Goal: Use online tool/utility: Utilize a website feature to perform a specific function

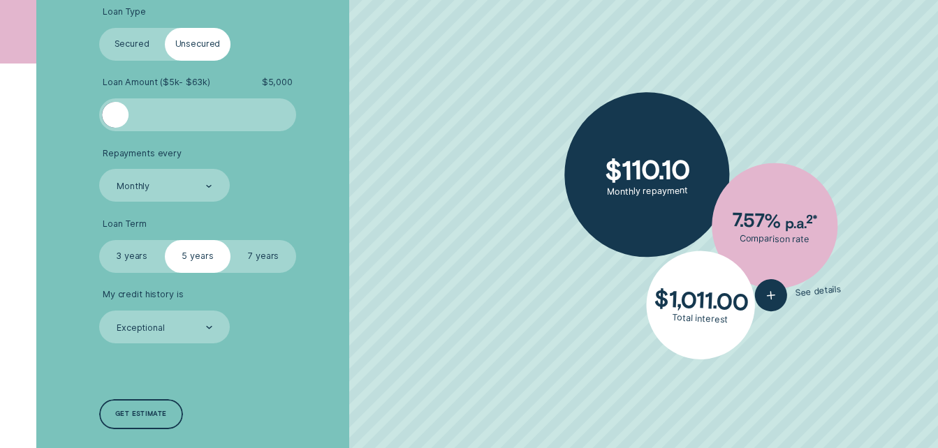
scroll to position [379, 0]
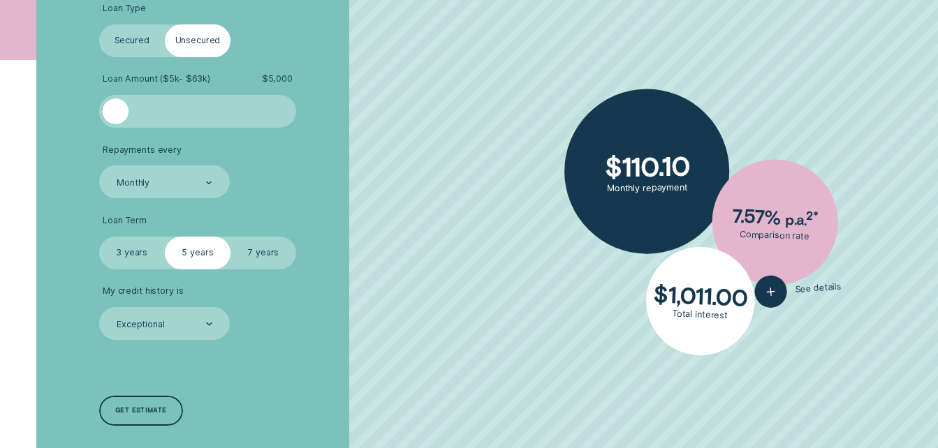
click at [163, 48] on label "Secured" at bounding box center [132, 40] width 66 height 33
click at [99, 24] on input "Secured" at bounding box center [99, 24] width 0 height 0
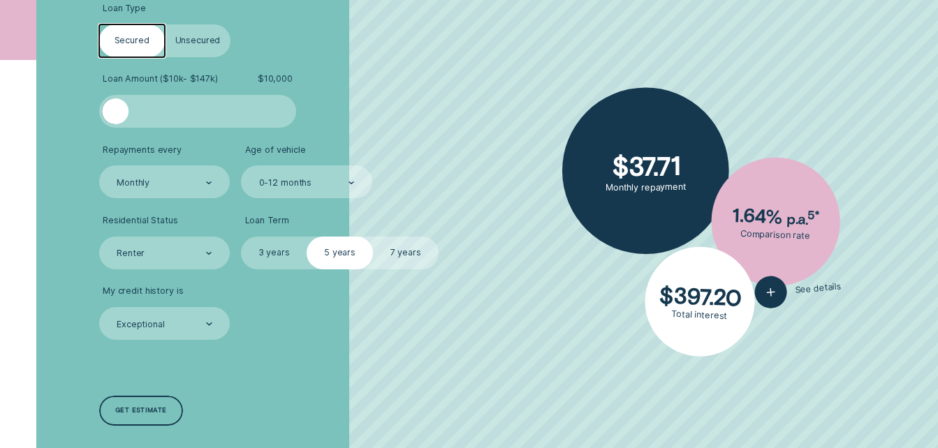
click at [182, 52] on label "Unsecured" at bounding box center [198, 40] width 66 height 33
click at [165, 24] on input "Unsecured" at bounding box center [165, 24] width 0 height 0
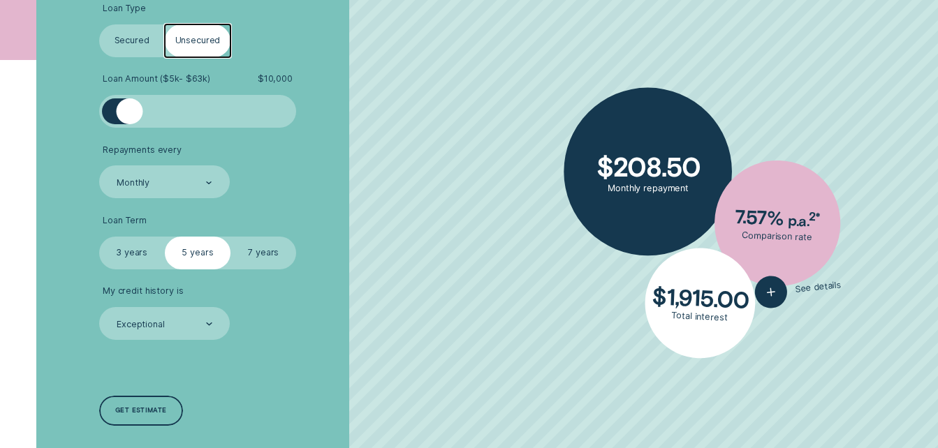
click at [152, 52] on label "Secured" at bounding box center [132, 40] width 66 height 33
click at [99, 24] on input "Secured" at bounding box center [99, 24] width 0 height 0
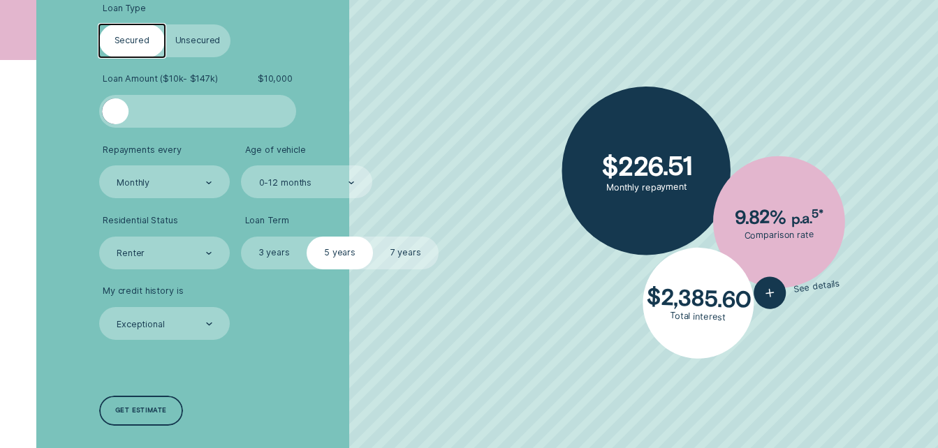
click at [175, 52] on label "Unsecured" at bounding box center [198, 40] width 66 height 33
click at [165, 24] on input "Unsecured" at bounding box center [165, 24] width 0 height 0
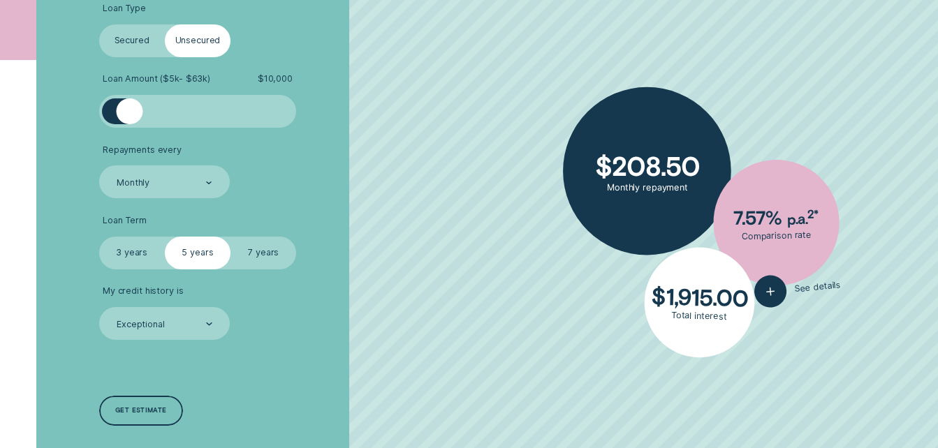
click at [156, 44] on label "Secured" at bounding box center [132, 40] width 66 height 33
click at [99, 24] on input "Secured" at bounding box center [99, 24] width 0 height 0
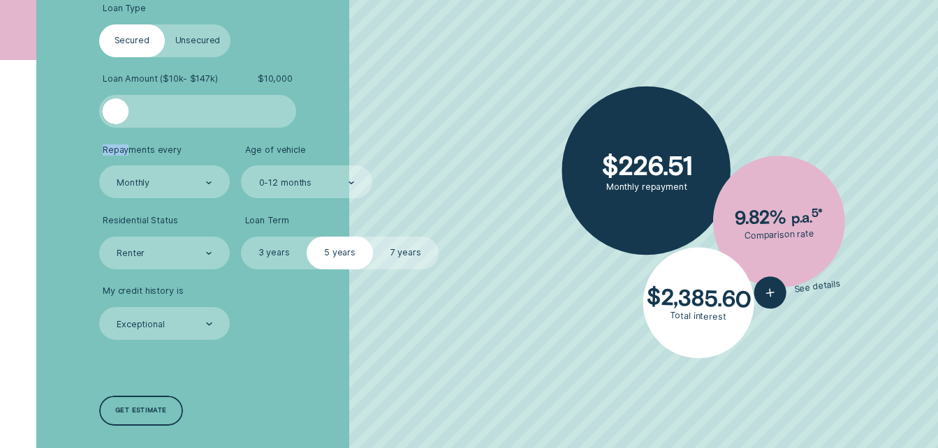
drag, startPoint x: 127, startPoint y: 130, endPoint x: 152, endPoint y: 127, distance: 25.3
click at [152, 127] on ul "Loan Type Select Loan Type Secured Unsecured Loan Amount ( $10k - $147k ) $ 10,…" at bounding box center [250, 171] width 302 height 337
drag, startPoint x: 152, startPoint y: 127, endPoint x: 115, endPoint y: 123, distance: 37.2
click at [115, 123] on div at bounding box center [115, 111] width 27 height 27
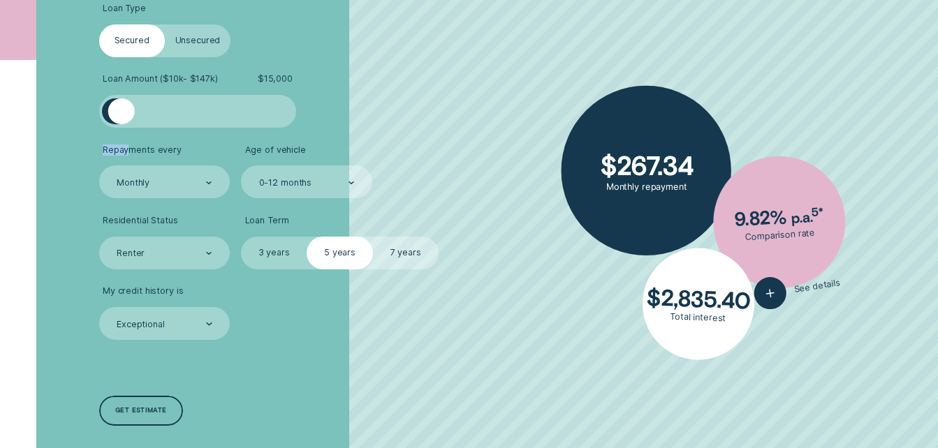
drag, startPoint x: 115, startPoint y: 123, endPoint x: 122, endPoint y: 129, distance: 8.9
click at [122, 129] on ul "Loan Type Select Loan Type Secured Unsecured Loan Amount ( $10k - $147k ) $ 15,…" at bounding box center [250, 171] width 302 height 337
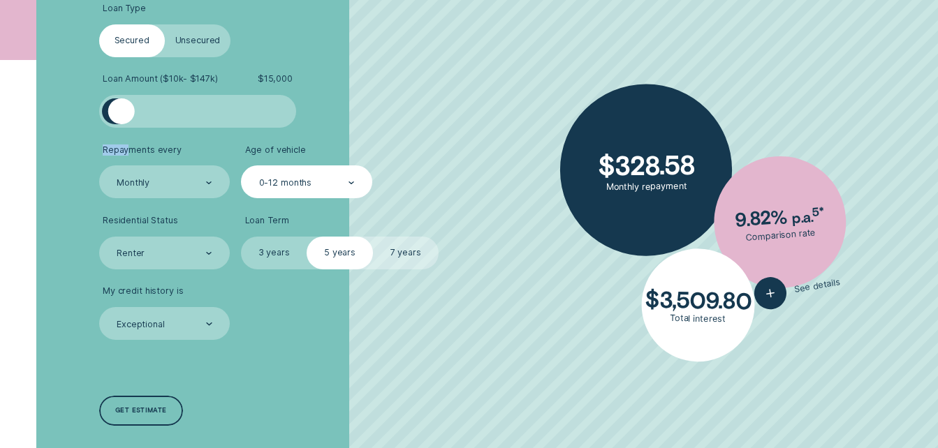
click at [294, 191] on div "0-12 months" at bounding box center [306, 182] width 131 height 33
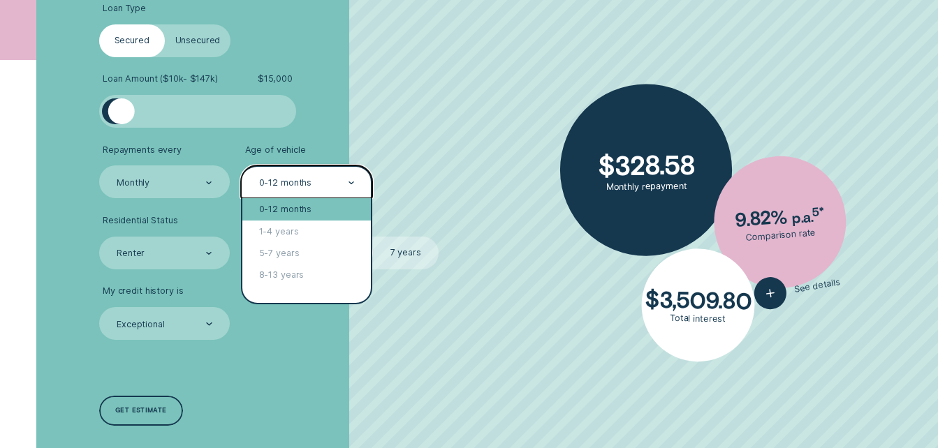
click at [296, 211] on div "0-12 months" at bounding box center [306, 209] width 128 height 22
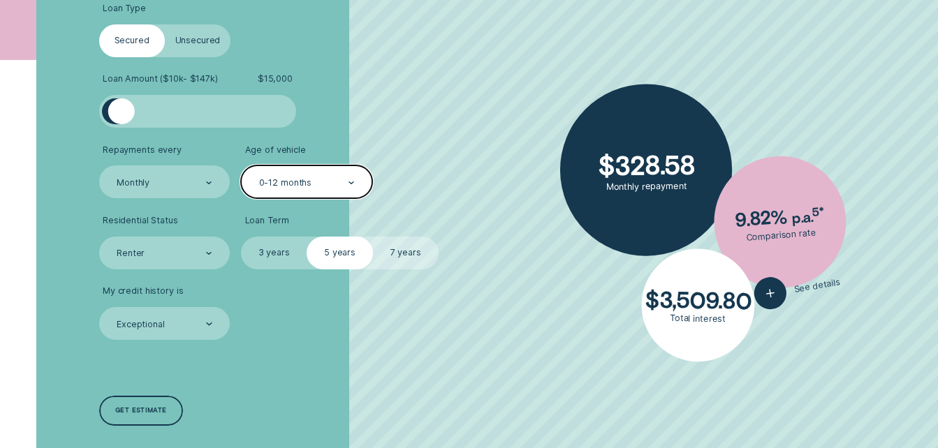
click at [284, 262] on label "3 years" at bounding box center [274, 253] width 66 height 33
click at [241, 237] on input "3 years" at bounding box center [241, 237] width 0 height 0
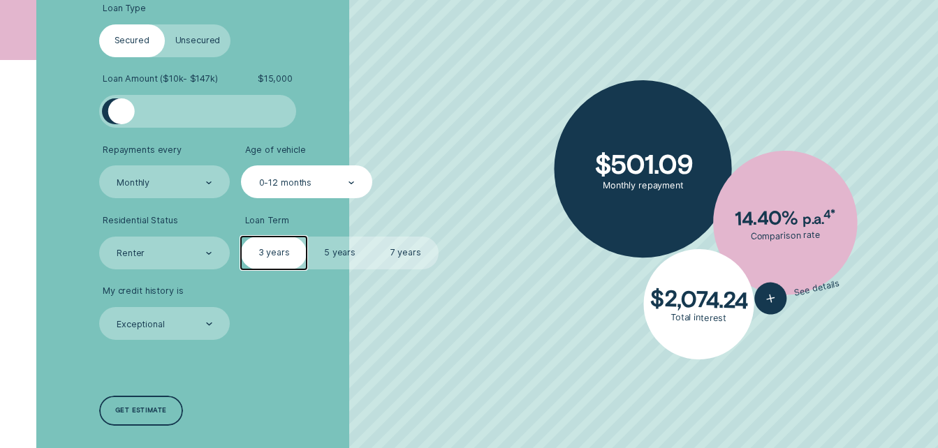
click at [330, 256] on label "5 years" at bounding box center [340, 253] width 66 height 33
click at [307, 237] on input "5 years" at bounding box center [307, 237] width 0 height 0
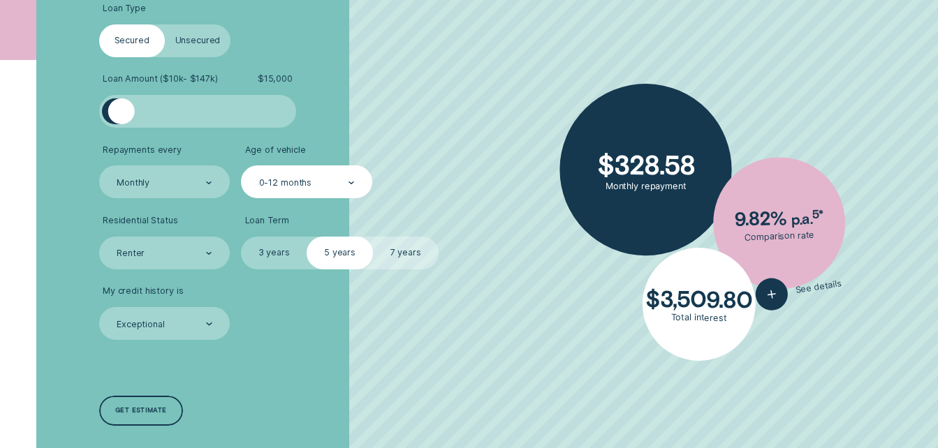
click at [376, 251] on label "7 years" at bounding box center [406, 253] width 66 height 33
click at [373, 237] on input "7 years" at bounding box center [373, 237] width 0 height 0
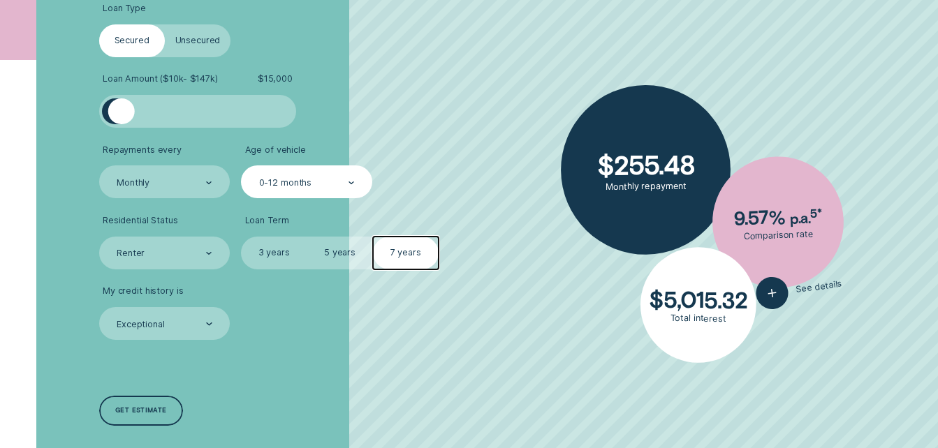
click at [325, 258] on label "5 years" at bounding box center [340, 253] width 66 height 33
click at [307, 237] on input "5 years" at bounding box center [307, 237] width 0 height 0
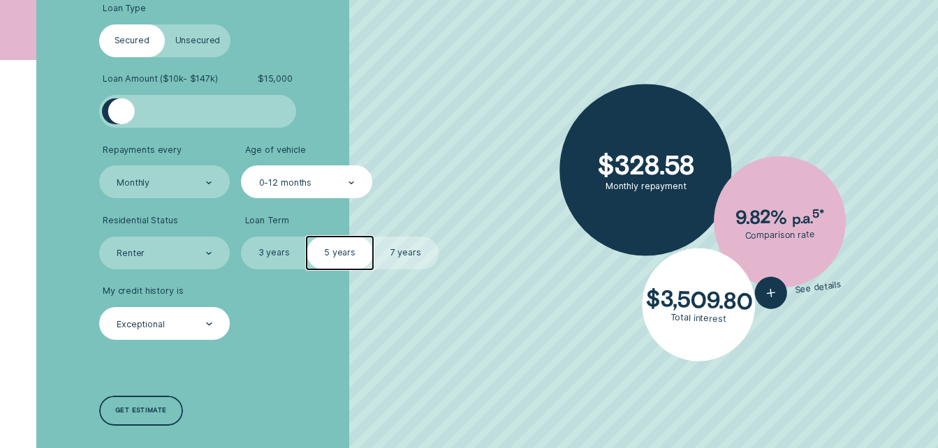
click at [186, 325] on div "Exceptional" at bounding box center [163, 324] width 97 height 13
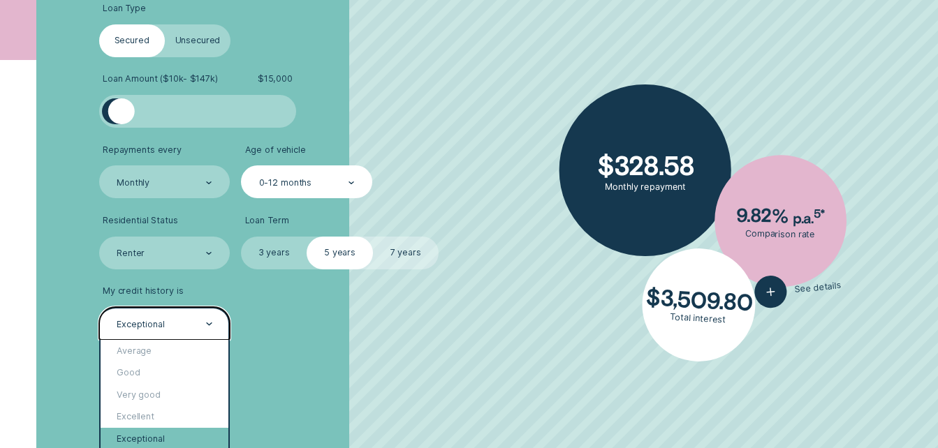
click at [179, 432] on div "Exceptional" at bounding box center [165, 439] width 128 height 22
